Goal: Book appointment/travel/reservation

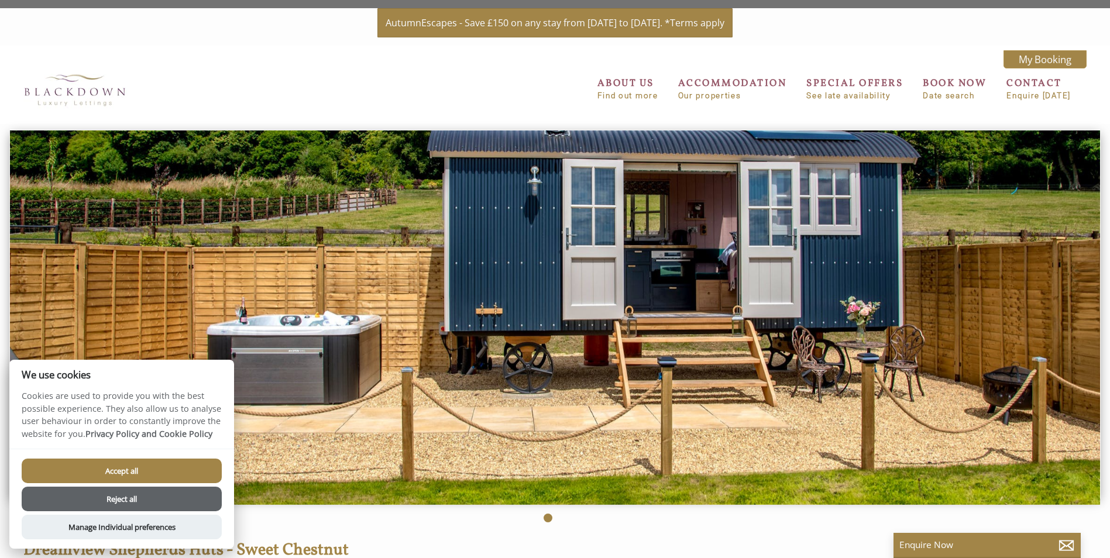
click at [159, 460] on button "Accept all" at bounding box center [122, 471] width 200 height 25
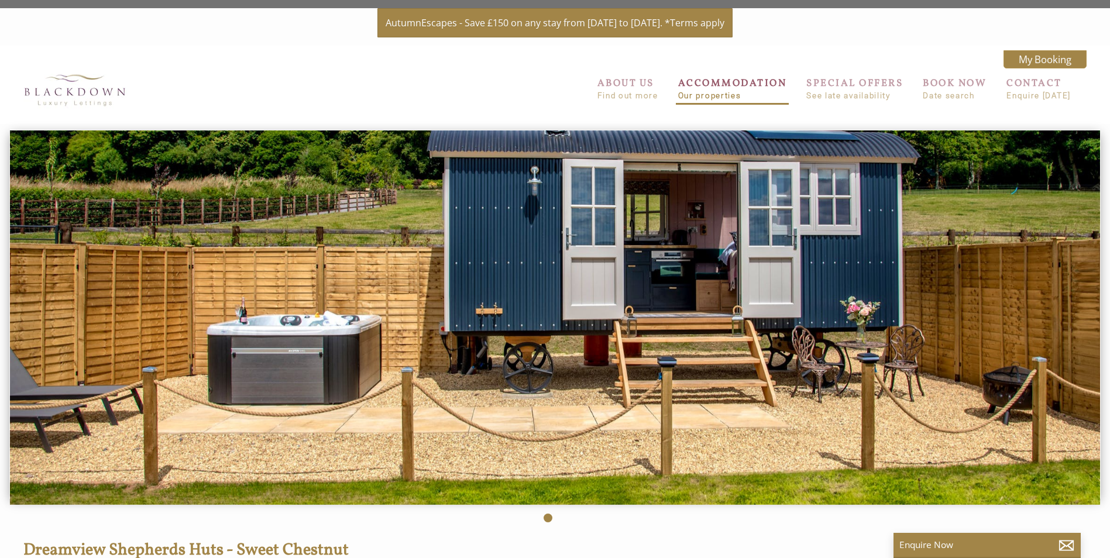
click at [743, 87] on link "ACCOMMODATION Our properties" at bounding box center [732, 88] width 109 height 23
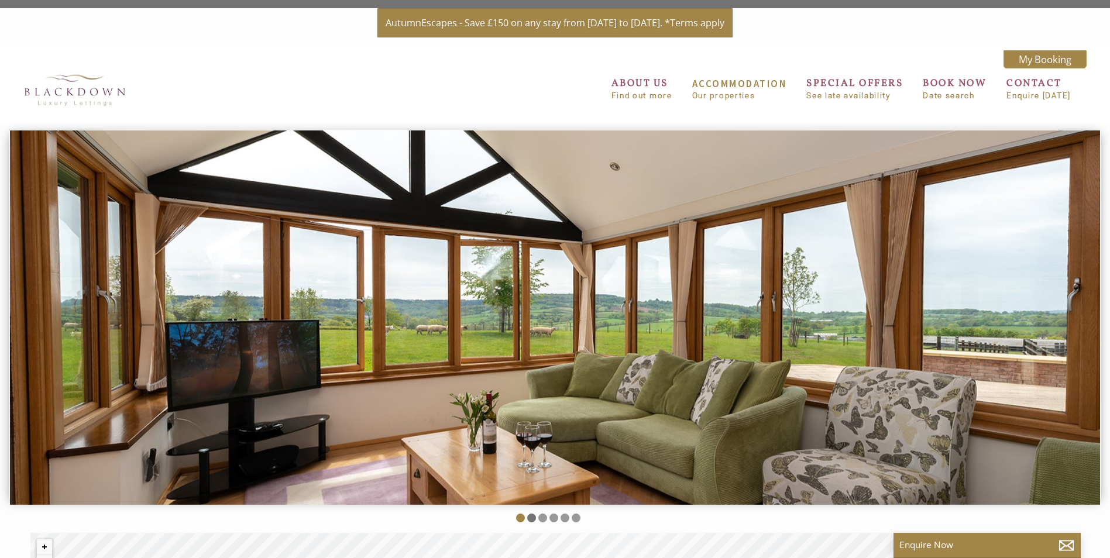
click at [529, 518] on li at bounding box center [531, 518] width 9 height 9
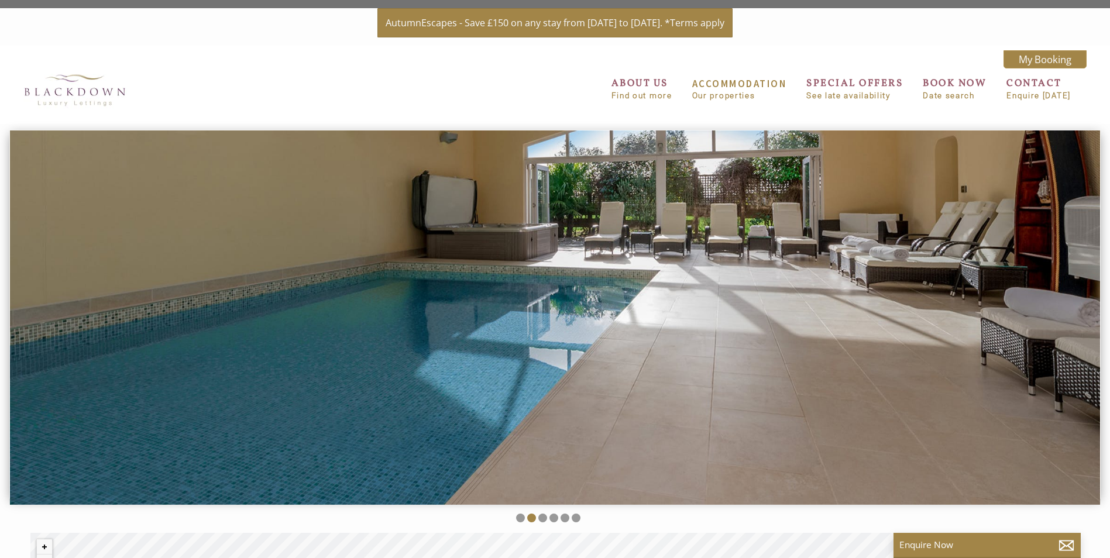
click at [543, 516] on li at bounding box center [542, 518] width 9 height 9
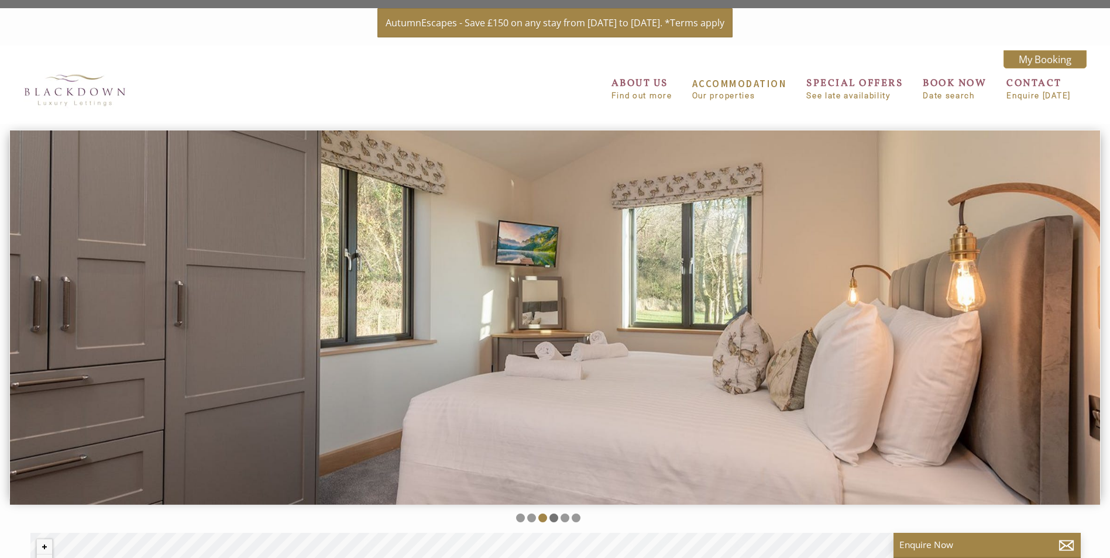
click at [550, 516] on li at bounding box center [553, 518] width 9 height 9
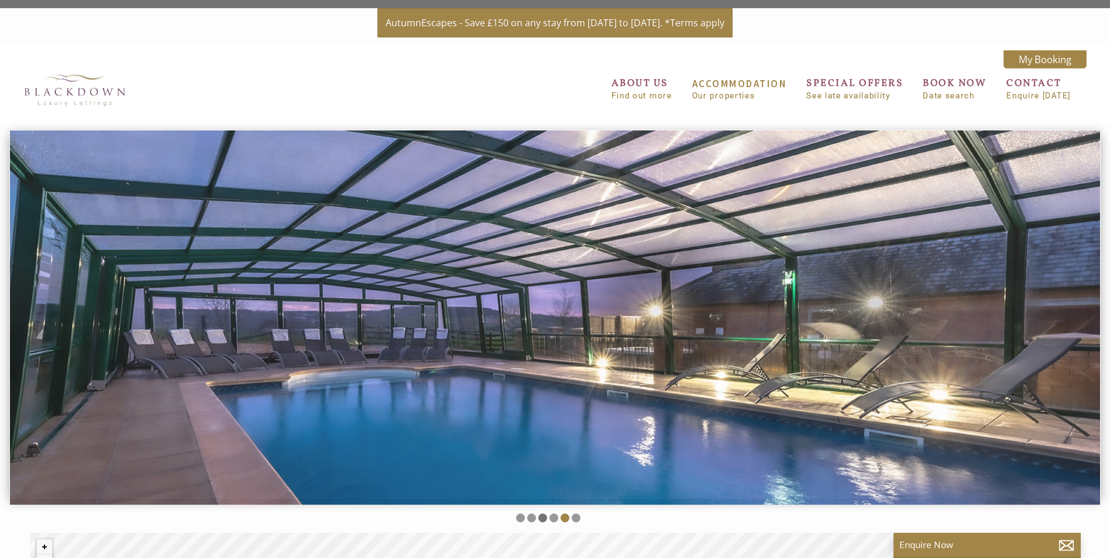
click at [543, 516] on li at bounding box center [542, 518] width 9 height 9
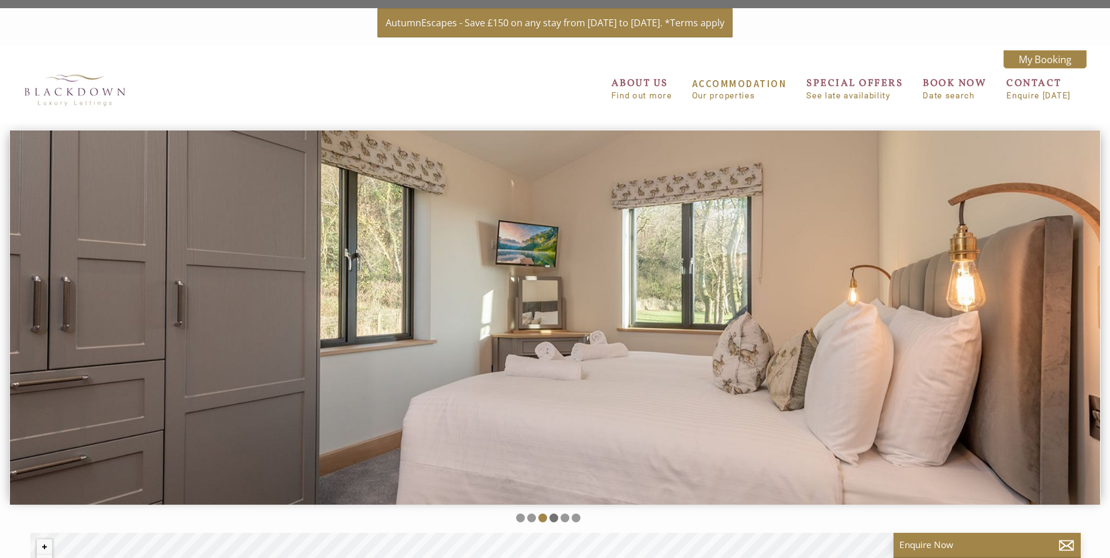
click at [553, 518] on li at bounding box center [553, 518] width 9 height 9
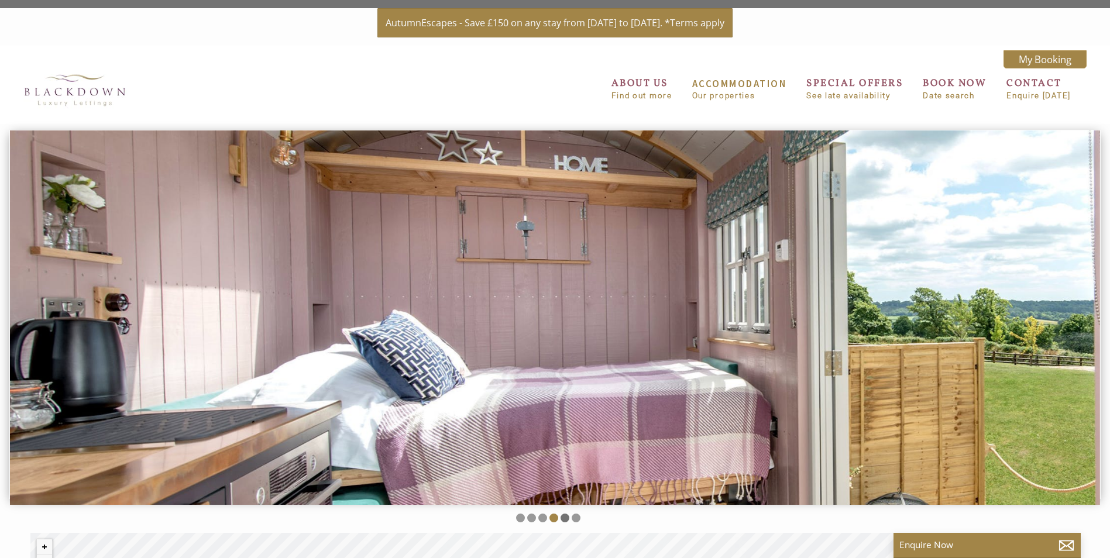
click at [563, 518] on li at bounding box center [564, 518] width 9 height 9
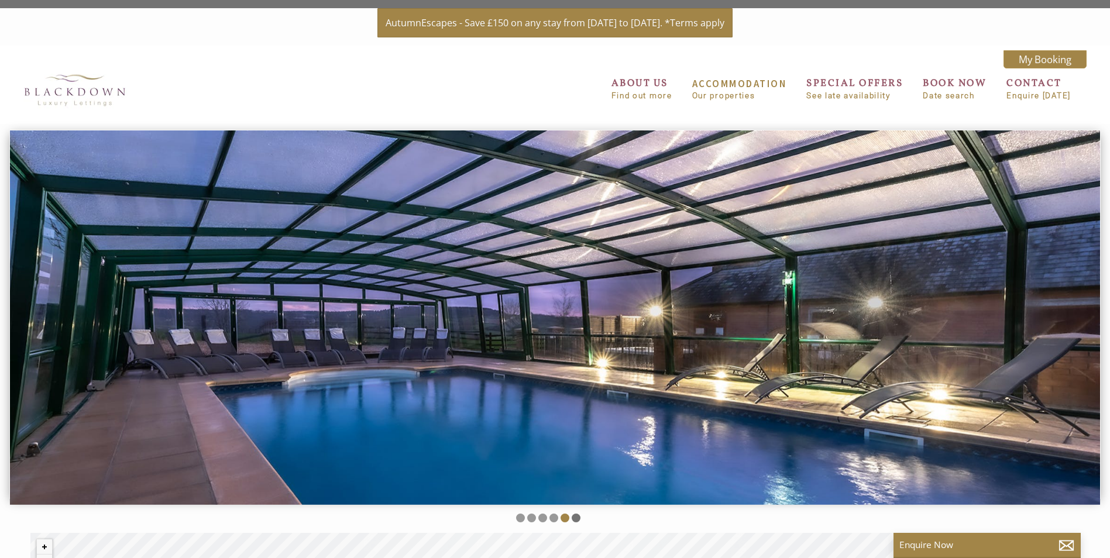
click at [574, 518] on li at bounding box center [575, 518] width 9 height 9
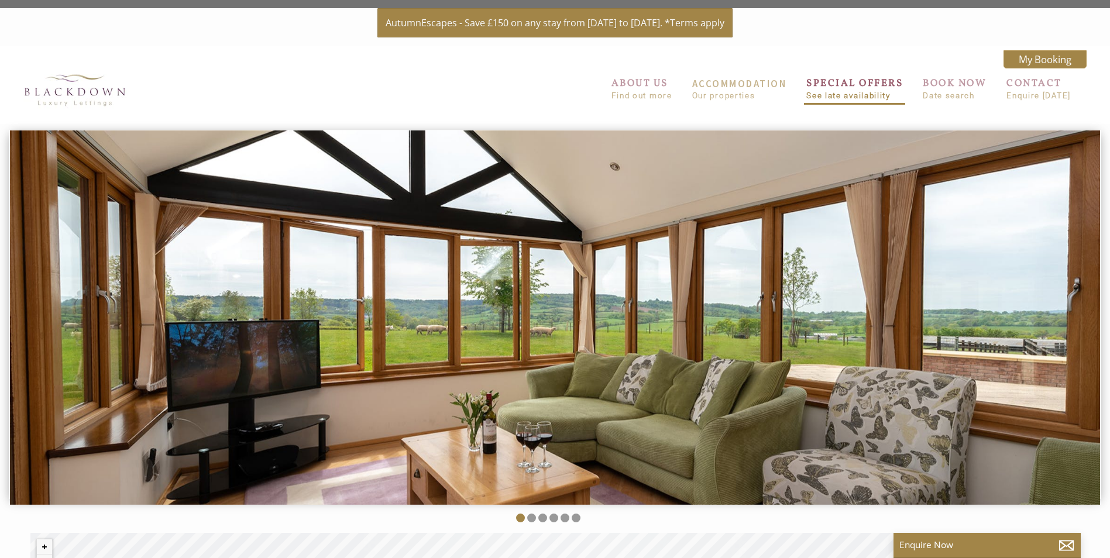
click at [852, 85] on link "SPECIAL OFFERS See late availability" at bounding box center [854, 88] width 97 height 23
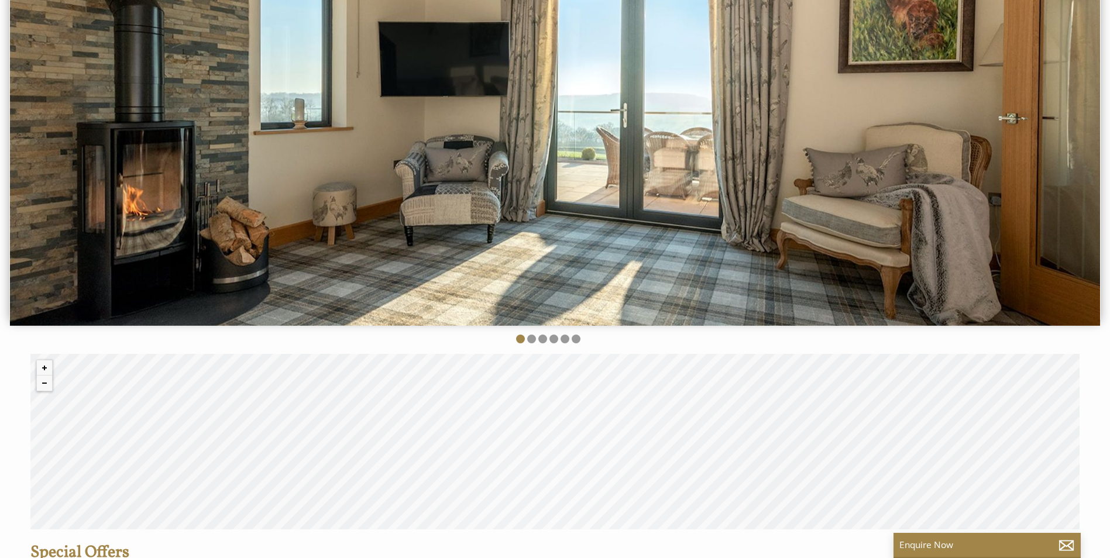
scroll to position [234, 0]
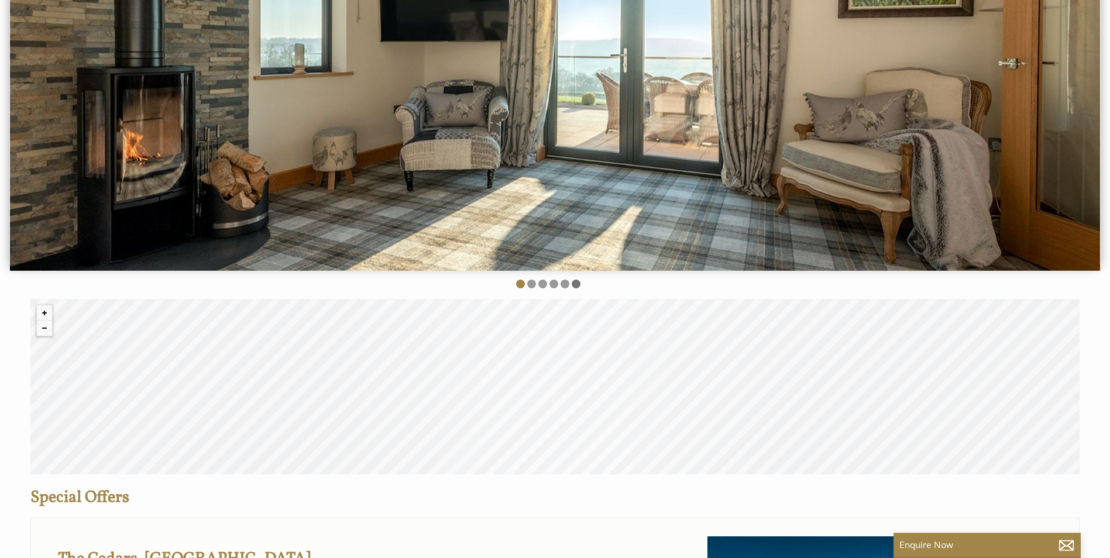
click at [576, 283] on li at bounding box center [575, 284] width 9 height 9
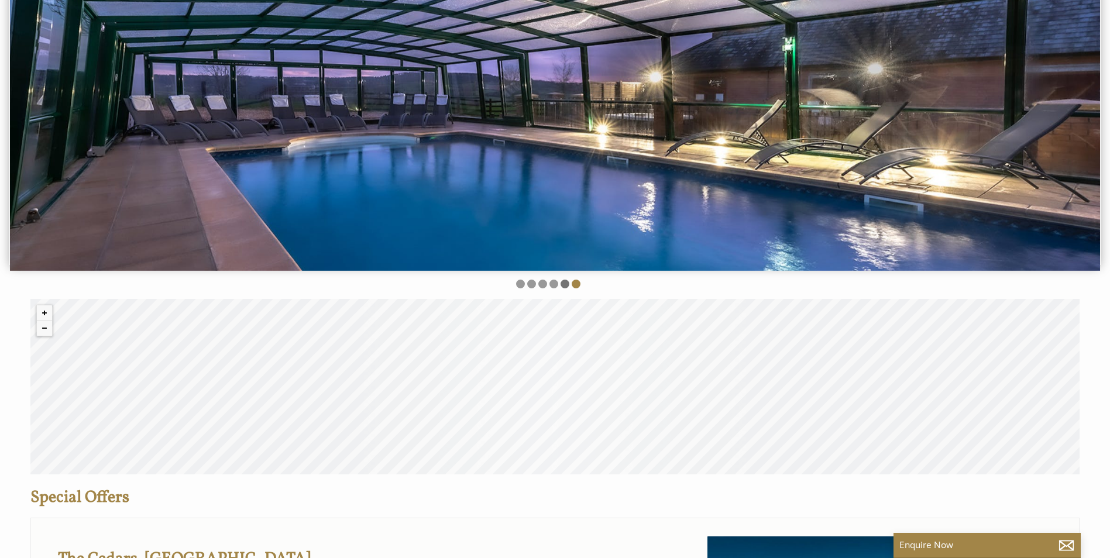
click at [561, 284] on li at bounding box center [564, 284] width 9 height 9
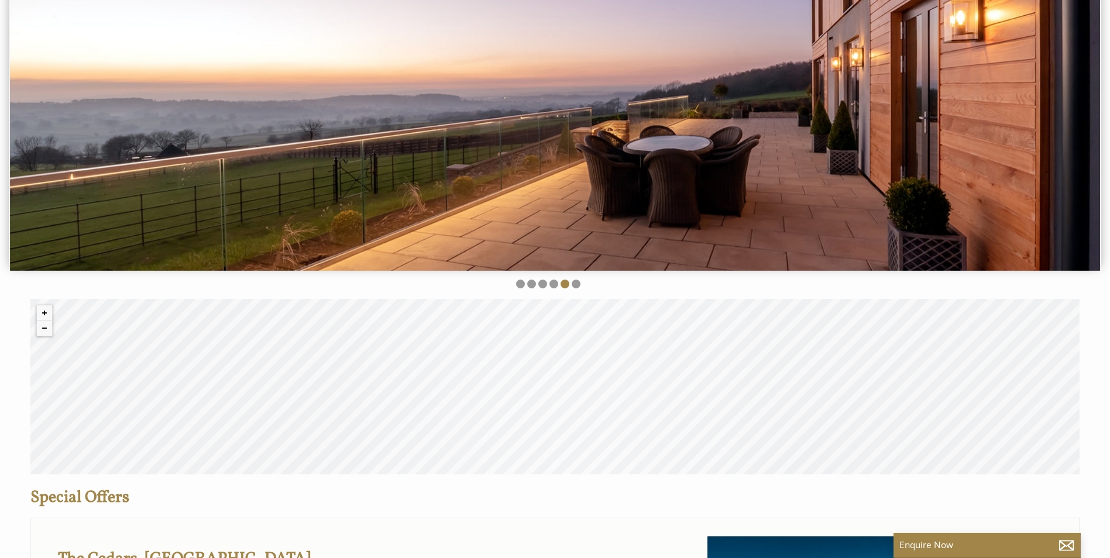
click at [746, 126] on img at bounding box center [555, 83] width 1090 height 374
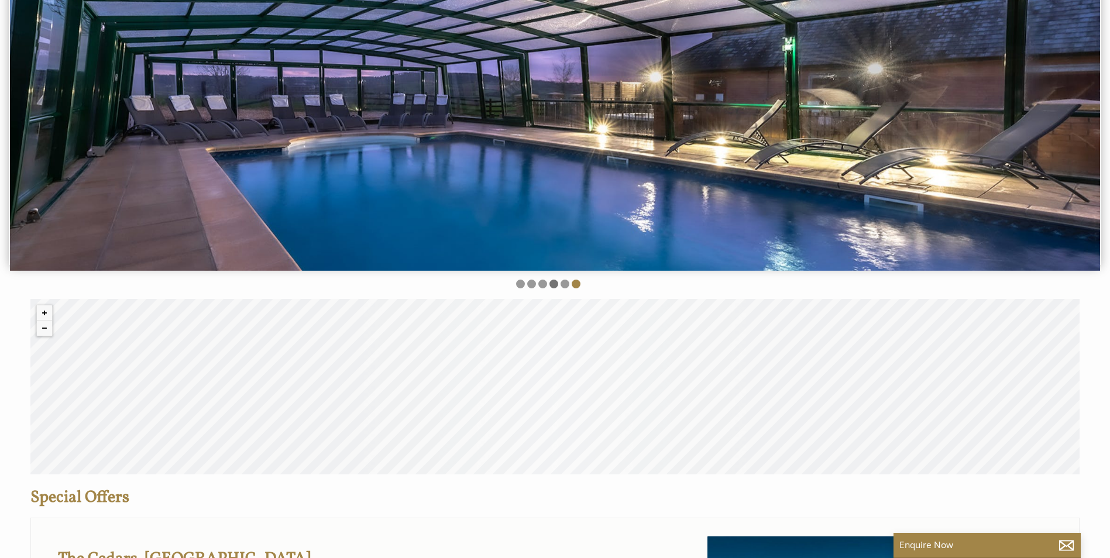
click at [551, 285] on li at bounding box center [553, 284] width 9 height 9
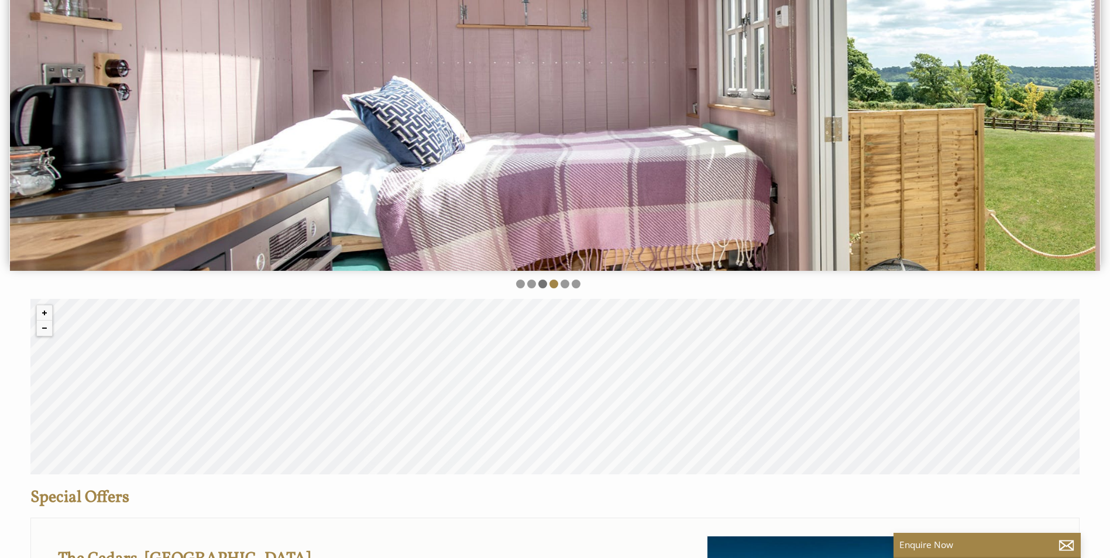
click at [540, 286] on li at bounding box center [542, 284] width 9 height 9
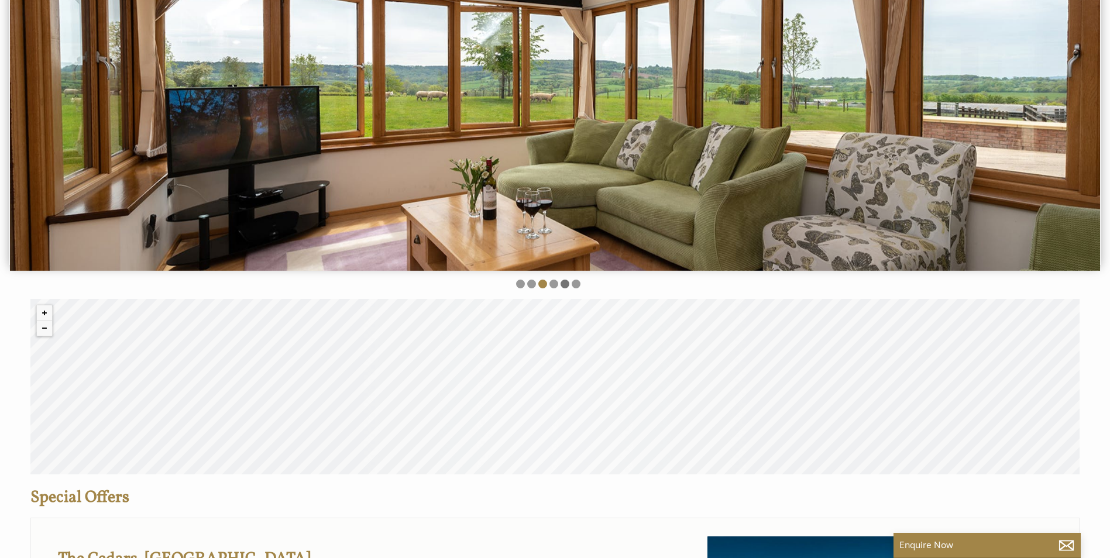
click at [565, 281] on li at bounding box center [564, 284] width 9 height 9
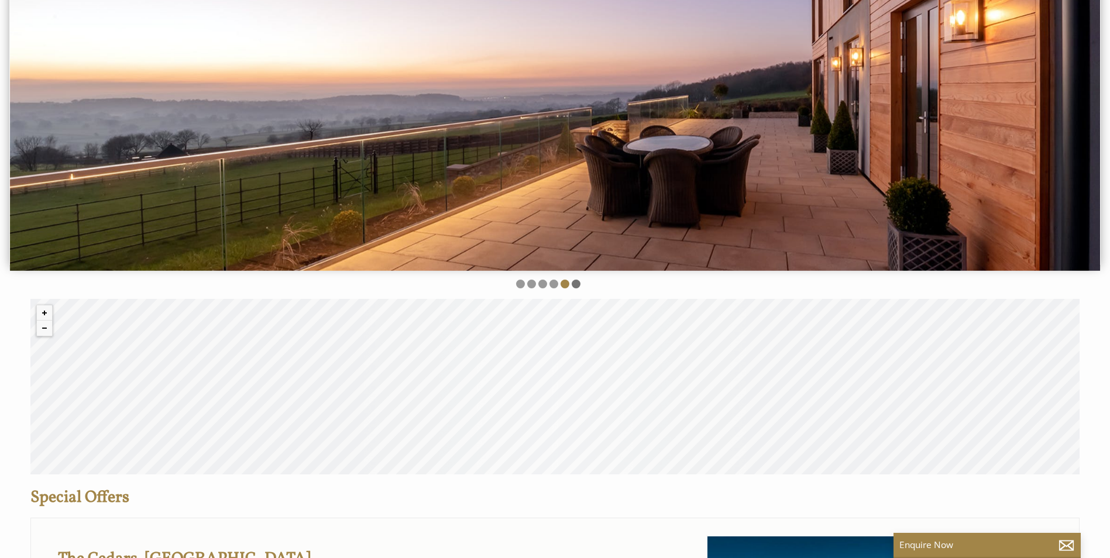
click at [574, 283] on li at bounding box center [575, 284] width 9 height 9
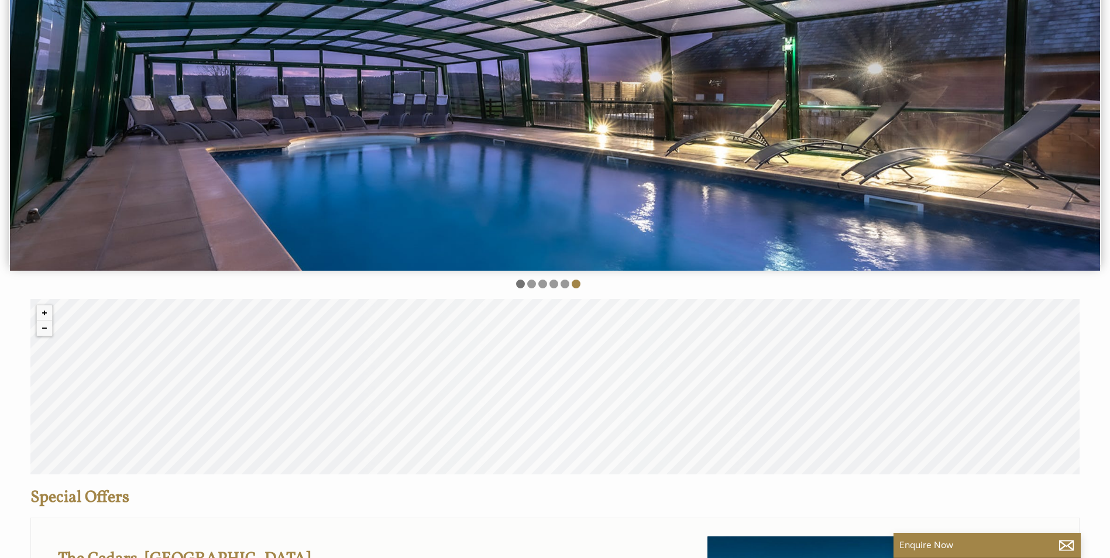
click at [518, 280] on li at bounding box center [520, 284] width 9 height 9
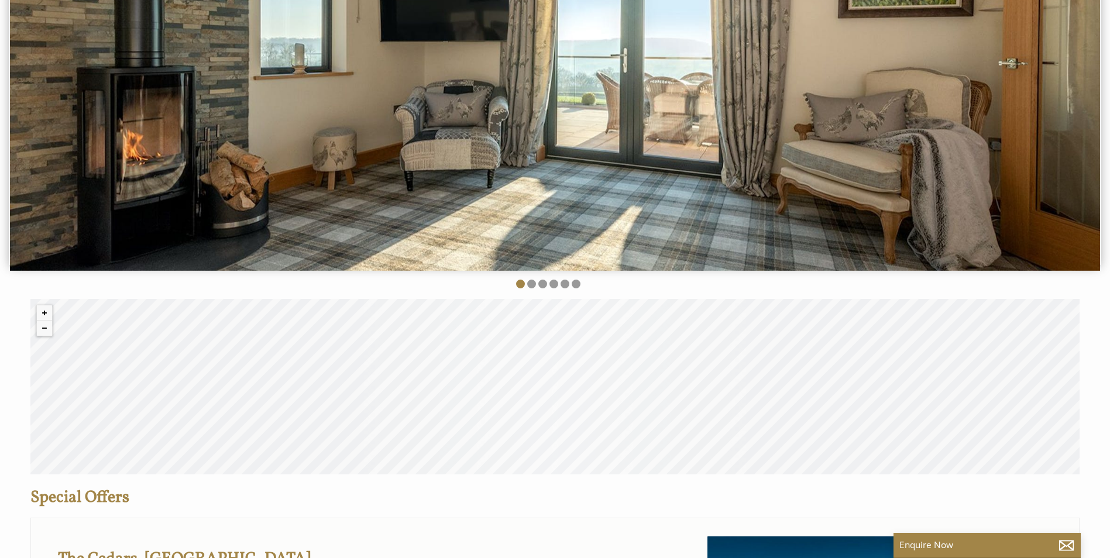
scroll to position [0, 0]
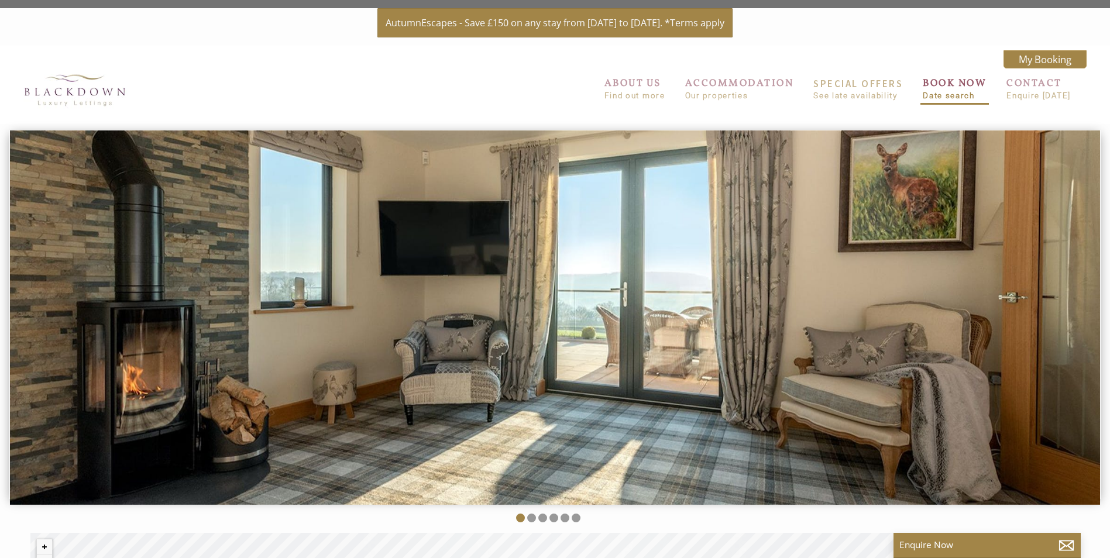
click at [950, 85] on link "BOOK NOW Date search" at bounding box center [954, 88] width 64 height 23
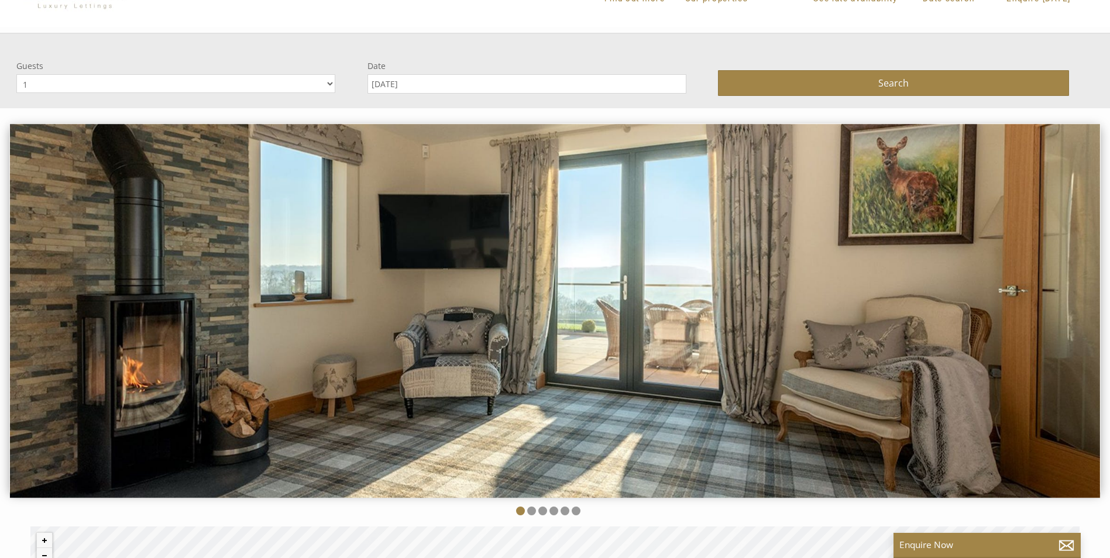
scroll to position [71, 0]
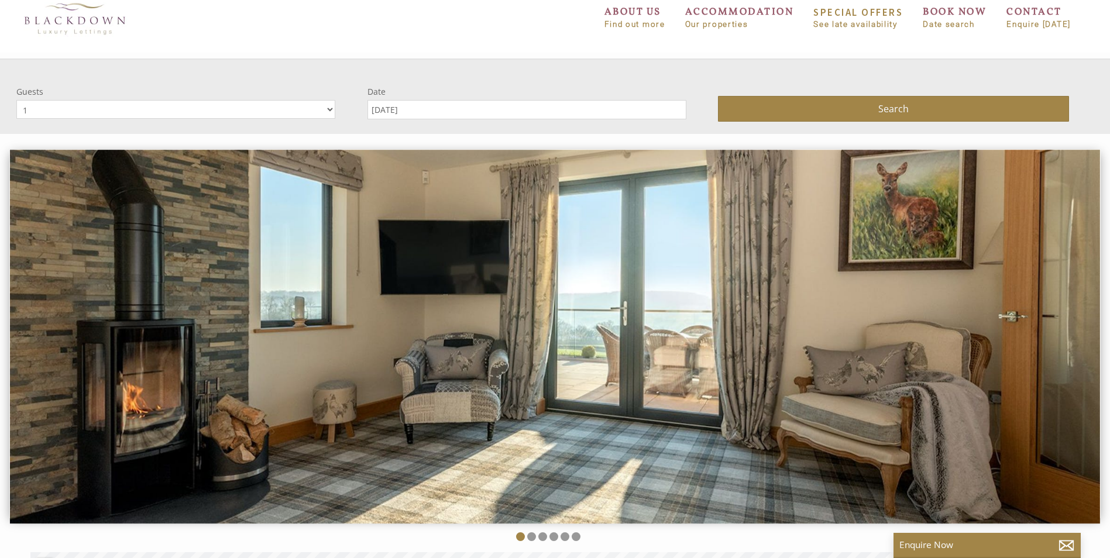
click at [170, 114] on select "1 2 3 4 5 6 7 8 9 10 11 12 13 14" at bounding box center [175, 109] width 319 height 19
select select "2"
click at [16, 100] on select "1 2 3 4 5 6 7 8 9 10 11 12 13 14" at bounding box center [175, 109] width 319 height 19
click at [402, 106] on input "[DATE]" at bounding box center [526, 109] width 319 height 19
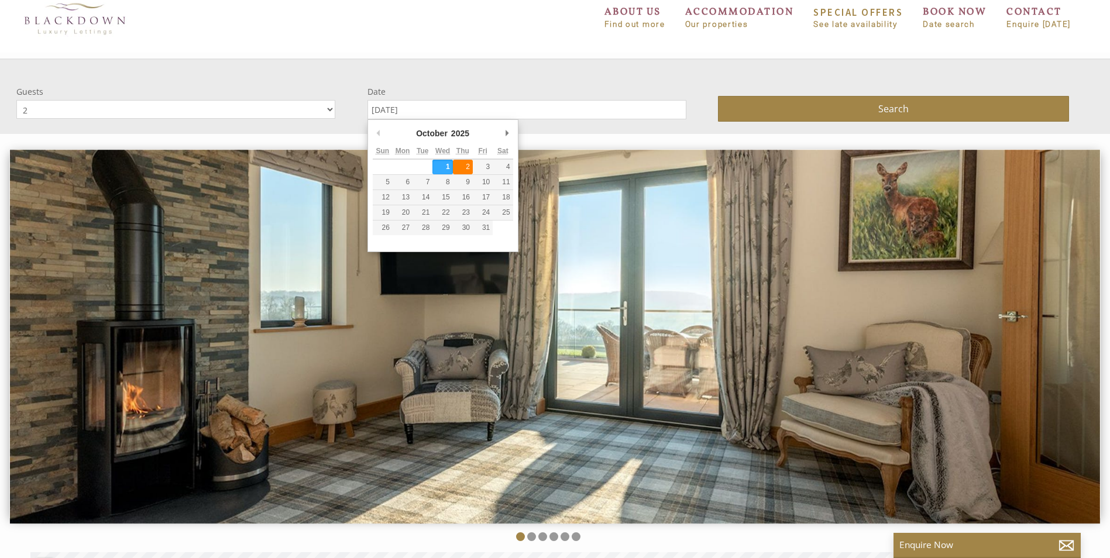
type input "[DATE]"
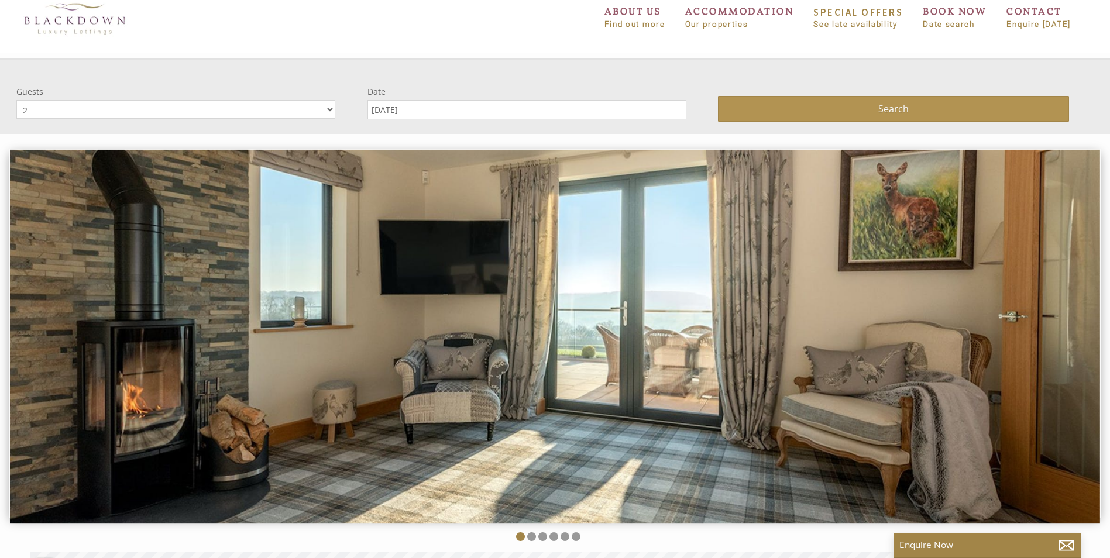
click at [856, 104] on button "Search" at bounding box center [893, 109] width 351 height 26
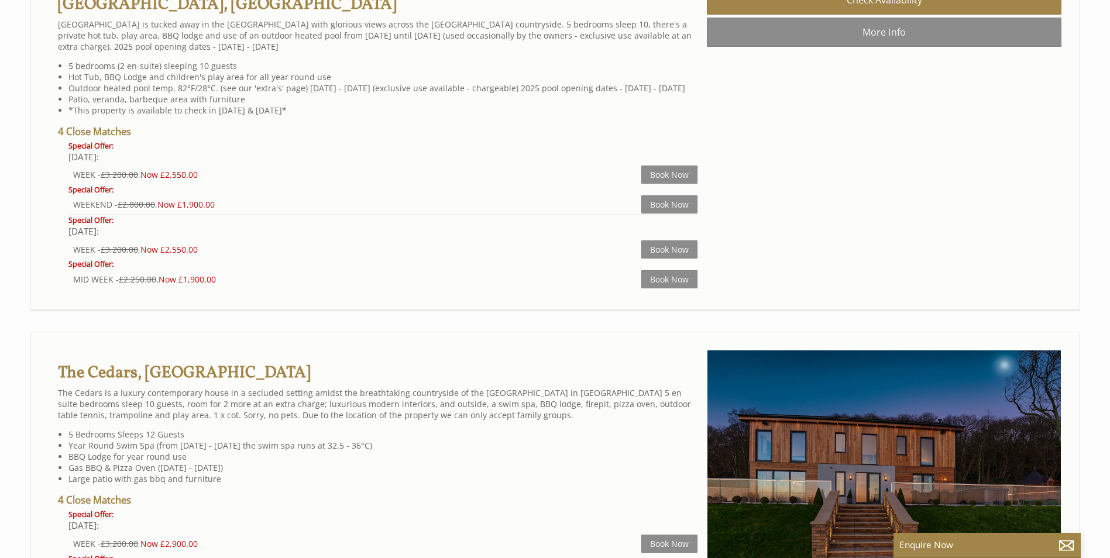
scroll to position [1986, 0]
